Goal: Task Accomplishment & Management: Use online tool/utility

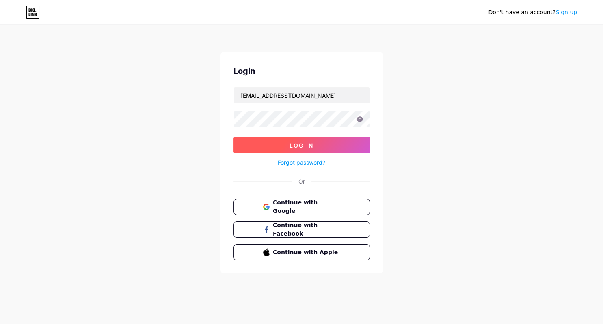
click at [319, 142] on button "Log In" at bounding box center [301, 145] width 136 height 16
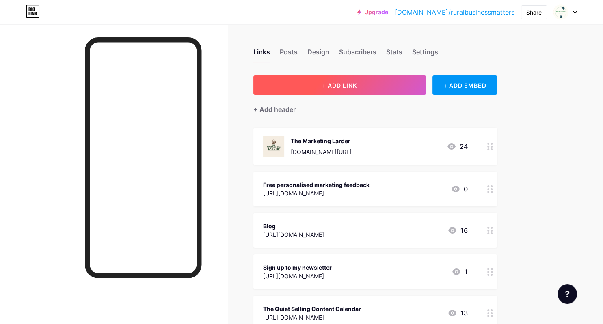
click at [387, 87] on button "+ ADD LINK" at bounding box center [339, 84] width 172 height 19
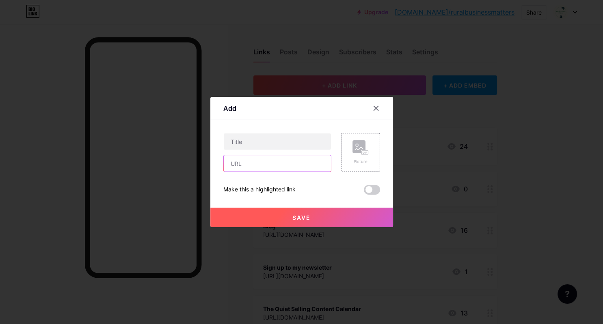
paste input "[DOMAIN_NAME][URL]"
click at [241, 170] on input "[DOMAIN_NAME][URL]" at bounding box center [277, 163] width 107 height 16
type input "[DOMAIN_NAME][URL]"
click at [252, 143] on input "text" at bounding box center [277, 141] width 107 height 16
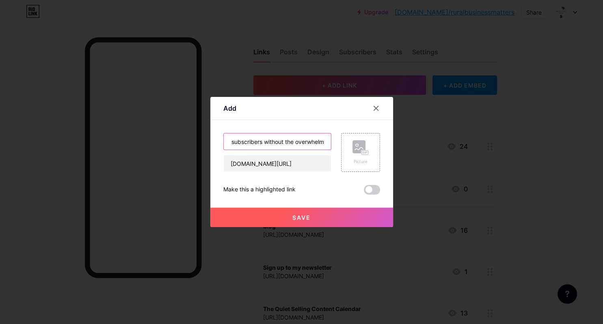
type input "Get your first 100 email subscribers without the overwhelm"
click at [302, 217] on span "Save" at bounding box center [301, 217] width 18 height 7
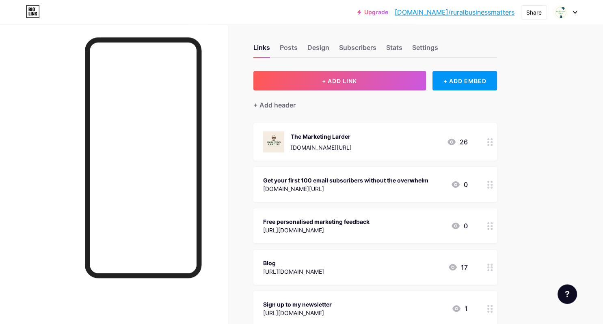
scroll to position [0, 0]
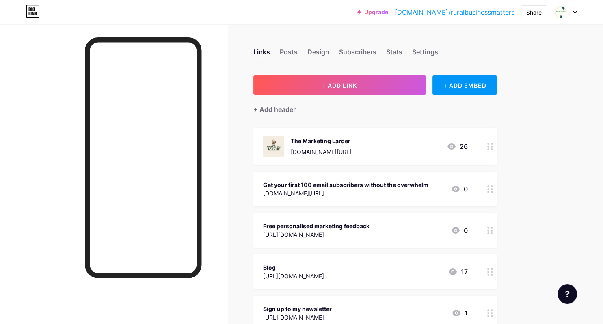
click at [533, 5] on div "Share" at bounding box center [534, 12] width 26 height 15
click at [534, 9] on div "Share" at bounding box center [533, 12] width 15 height 9
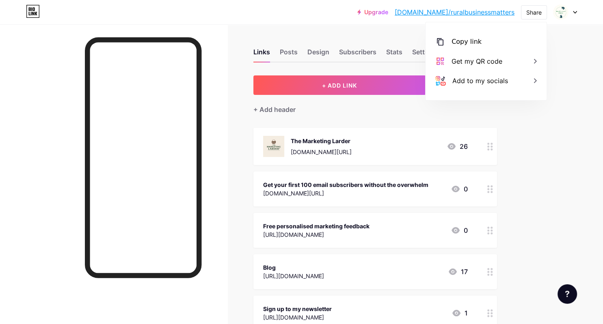
click at [561, 111] on div "Upgrade [DOMAIN_NAME]/ruralb... [DOMAIN_NAME]/ruralbusinessmatters Share Copy l…" at bounding box center [301, 315] width 603 height 631
